Goal: Go to known website: Access a specific website the user already knows

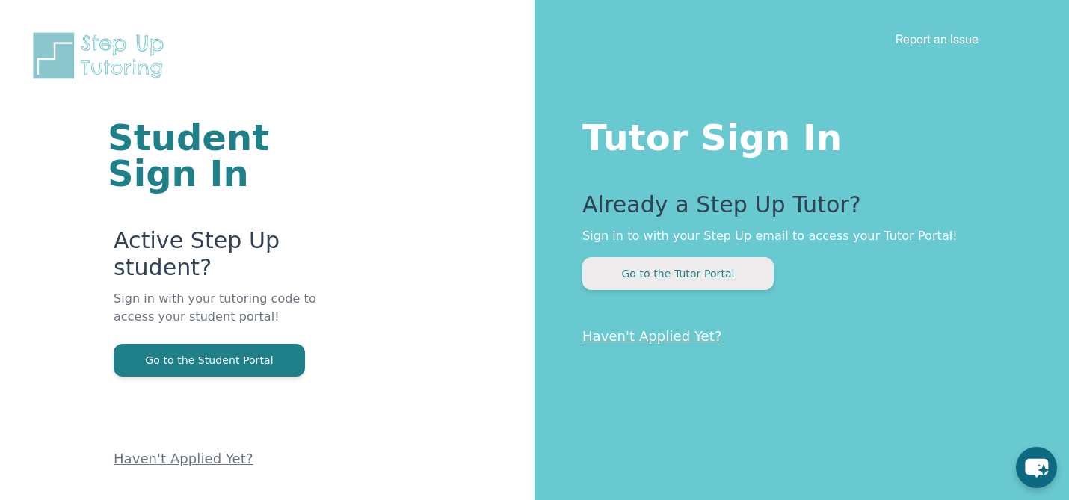
click at [698, 268] on button "Go to the Tutor Portal" at bounding box center [677, 273] width 191 height 33
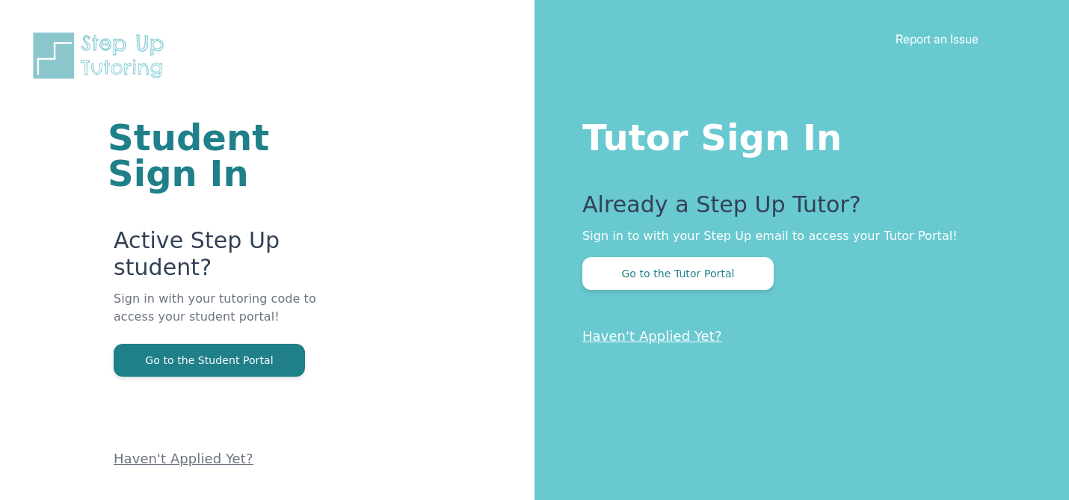
click at [49, 40] on img at bounding box center [101, 56] width 143 height 52
click at [55, 43] on img at bounding box center [101, 56] width 143 height 52
click at [70, 57] on img at bounding box center [101, 56] width 143 height 52
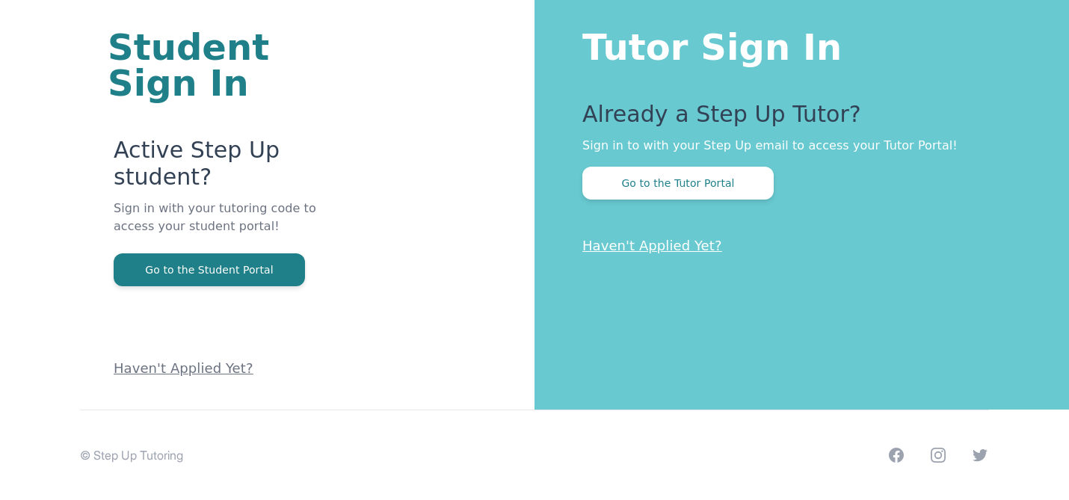
click at [612, 250] on link "Haven't Applied Yet?" at bounding box center [652, 246] width 140 height 16
